Goal: Find specific page/section: Find specific page/section

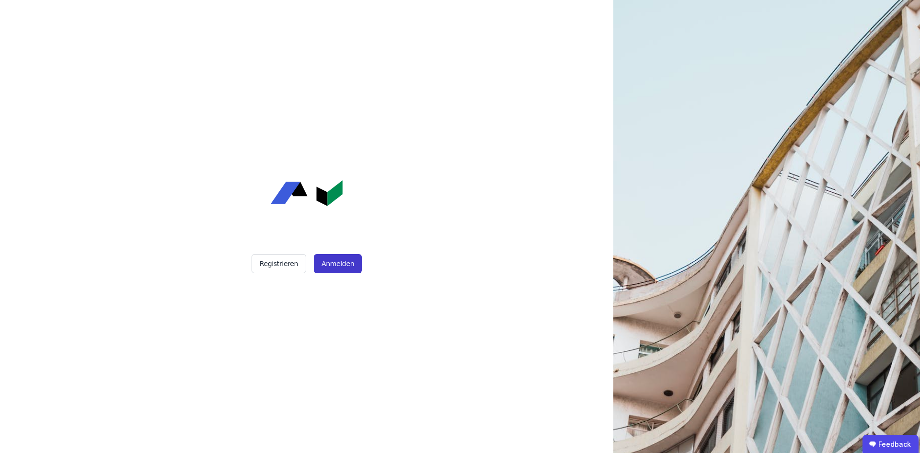
click at [346, 265] on button "Anmelden" at bounding box center [338, 263] width 48 height 19
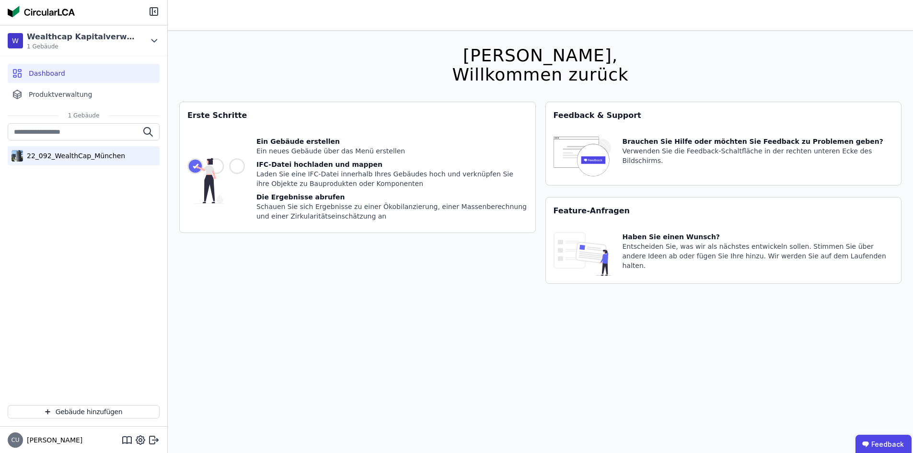
click at [48, 158] on div "22_092_WealthCap_München" at bounding box center [74, 156] width 102 height 10
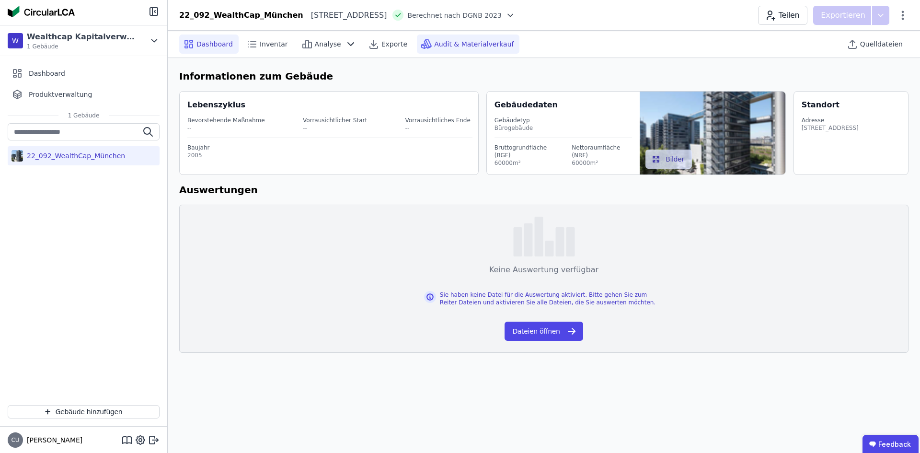
click at [495, 47] on div "Audit & Materialverkauf" at bounding box center [468, 44] width 103 height 19
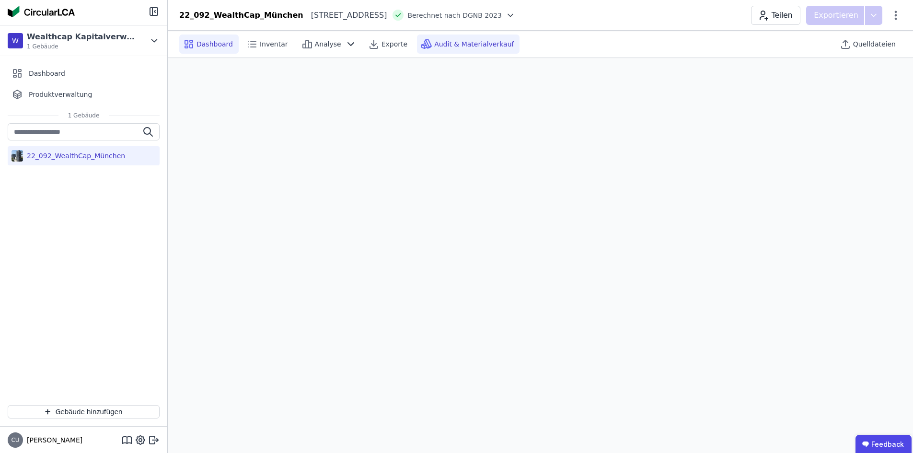
click at [197, 44] on span "Dashboard" at bounding box center [214, 44] width 36 height 10
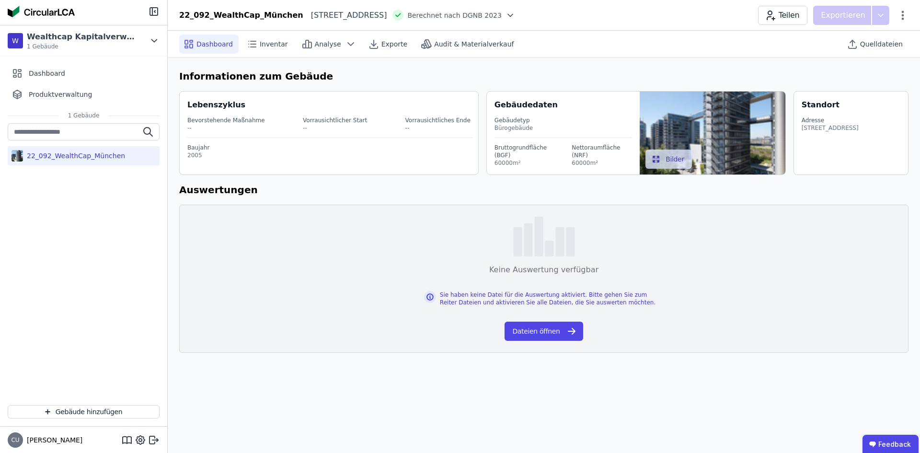
click at [551, 69] on h6 "Informationen zum Gebäude" at bounding box center [543, 76] width 729 height 14
drag, startPoint x: 272, startPoint y: 241, endPoint x: 270, endPoint y: 207, distance: 34.1
click at [272, 240] on div "Keine Auswertung verfügbar Sie haben keine Datei für die Auswertung aktiviert. …" at bounding box center [543, 279] width 729 height 148
drag, startPoint x: 249, startPoint y: 187, endPoint x: 249, endPoint y: 182, distance: 5.8
click at [249, 183] on h6 "Auswertungen" at bounding box center [543, 190] width 729 height 14
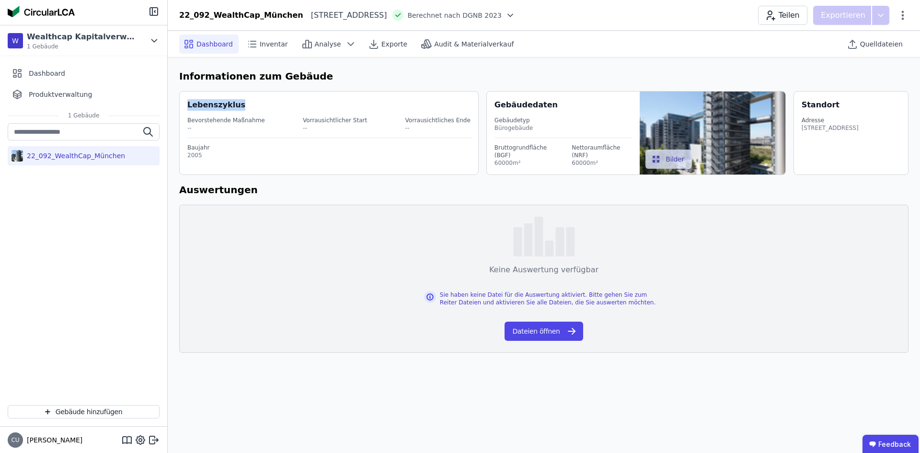
drag, startPoint x: 188, startPoint y: 104, endPoint x: 290, endPoint y: 98, distance: 102.2
click at [288, 99] on div "Lebenszyklus Bevorstehende Maßnahme -- Vorrausichtlicher Start -- Vorrausichtli…" at bounding box center [328, 133] width 299 height 84
click at [499, 230] on div "Keine Auswertung verfügbar Sie haben keine Datei für die Auswertung aktiviert. …" at bounding box center [543, 279] width 729 height 148
click at [582, 62] on div "Informationen zum Gebäude Lebenszyklus Bevorstehende Maßnahme -- Vorrausichtlic…" at bounding box center [544, 211] width 752 height 307
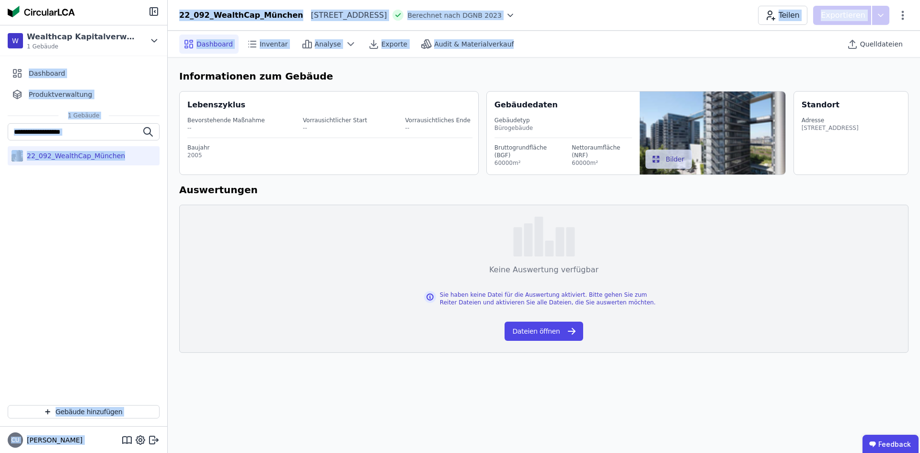
drag, startPoint x: 542, startPoint y: 38, endPoint x: 334, endPoint y: 55, distance: 209.1
click at [152, 51] on div "W Wealthcap Kapitalverwaltungsgesellschaft mbH 1 Gebäude Dashboard Produktverwa…" at bounding box center [460, 226] width 920 height 453
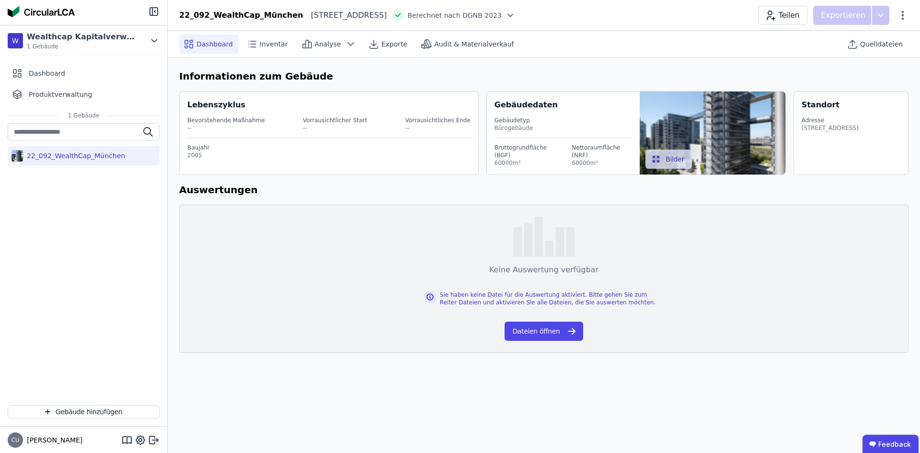
click at [413, 68] on div "Informationen zum Gebäude Lebenszyklus Bevorstehende Maßnahme -- Vorrausichtlic…" at bounding box center [544, 211] width 752 height 307
drag, startPoint x: 177, startPoint y: 75, endPoint x: 384, endPoint y: 78, distance: 207.0
click at [384, 78] on div "Informationen zum Gebäude Lebenszyklus Bevorstehende Maßnahme -- Vorrausichtlic…" at bounding box center [544, 211] width 752 height 307
click at [384, 78] on h6 "Informationen zum Gebäude" at bounding box center [543, 76] width 729 height 14
click at [375, 194] on h6 "Auswertungen" at bounding box center [543, 190] width 729 height 14
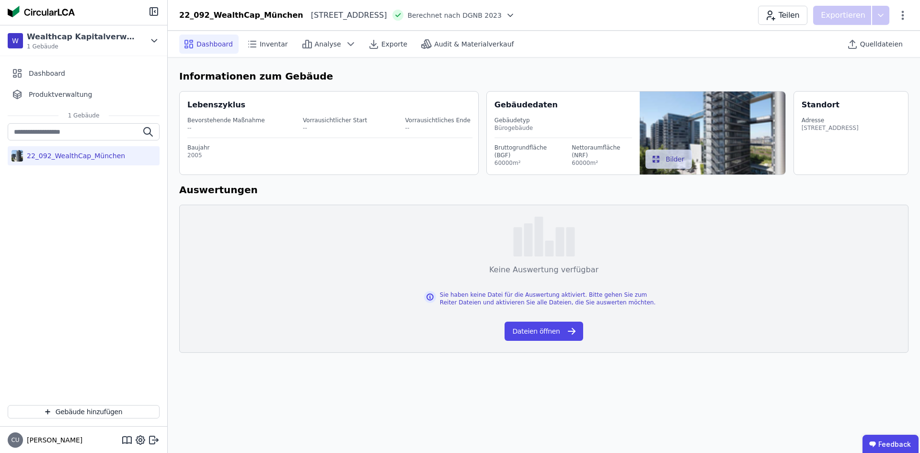
drag, startPoint x: 468, startPoint y: 82, endPoint x: 472, endPoint y: 79, distance: 5.1
click at [472, 79] on h6 "Informationen zum Gebäude" at bounding box center [543, 76] width 729 height 14
drag, startPoint x: 321, startPoint y: 79, endPoint x: 172, endPoint y: 82, distance: 149.1
click at [172, 82] on div "Informationen zum Gebäude Lebenszyklus Bevorstehende Maßnahme -- Vorrausichtlic…" at bounding box center [544, 211] width 752 height 307
click at [257, 207] on div "Keine Auswertung verfügbar Sie haben keine Datei für die Auswertung aktiviert. …" at bounding box center [543, 279] width 729 height 148
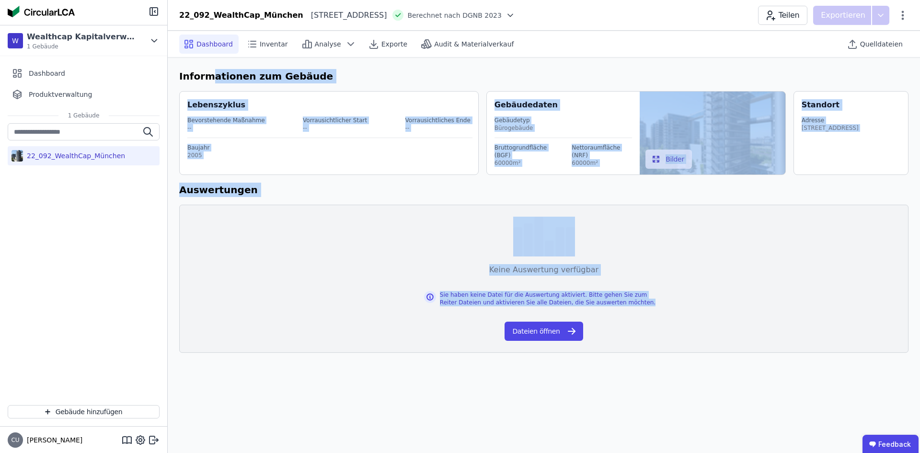
drag, startPoint x: 798, startPoint y: 377, endPoint x: 207, endPoint y: 69, distance: 666.1
click at [207, 72] on div "Dashboard Inventar Analyse Exporte Audit & Materialverkauf Quelldateien Informa…" at bounding box center [544, 242] width 752 height 422
click at [207, 76] on h6 "Informationen zum Gebäude" at bounding box center [543, 76] width 729 height 14
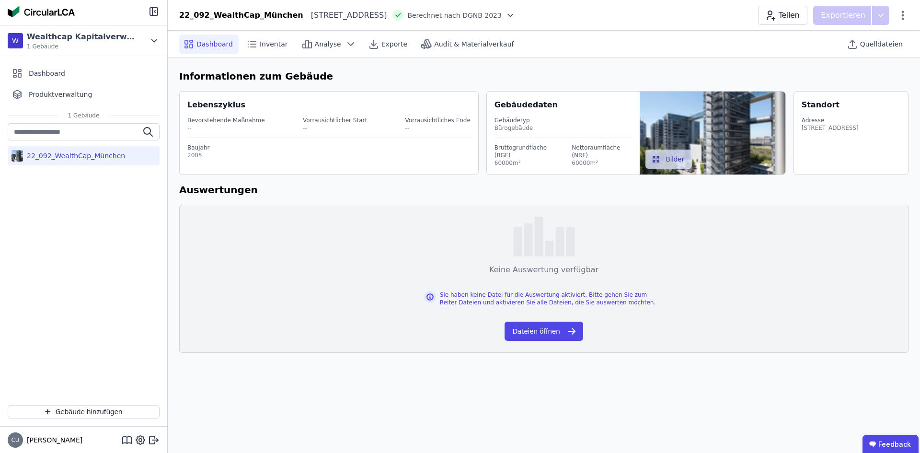
click at [176, 79] on div "Informationen zum Gebäude Lebenszyklus Bevorstehende Maßnahme -- Vorrausichtlic…" at bounding box center [544, 211] width 752 height 307
click at [298, 304] on div "Keine Auswertung verfügbar Sie haben keine Datei für die Auswertung aktiviert. …" at bounding box center [543, 279] width 729 height 148
click at [359, 194] on h6 "Auswertungen" at bounding box center [543, 190] width 729 height 14
drag, startPoint x: 342, startPoint y: 73, endPoint x: 265, endPoint y: 77, distance: 77.7
click at [265, 77] on h6 "Informationen zum Gebäude" at bounding box center [543, 76] width 729 height 14
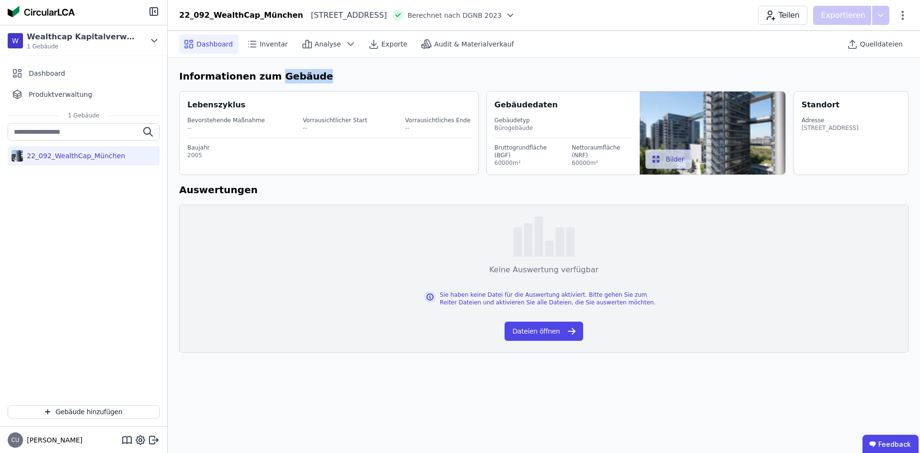
click at [355, 68] on div "Informationen zum Gebäude Lebenszyklus Bevorstehende Maßnahme -- Vorrausichtlic…" at bounding box center [544, 211] width 752 height 307
click at [178, 76] on div "Informationen zum Gebäude Lebenszyklus Bevorstehende Maßnahme -- Vorrausichtlic…" at bounding box center [544, 211] width 752 height 307
drag, startPoint x: 140, startPoint y: 267, endPoint x: 209, endPoint y: 171, distance: 118.5
click at [140, 267] on div "22_092_WealthCap_München" at bounding box center [83, 260] width 167 height 274
